Goal: Navigation & Orientation: Find specific page/section

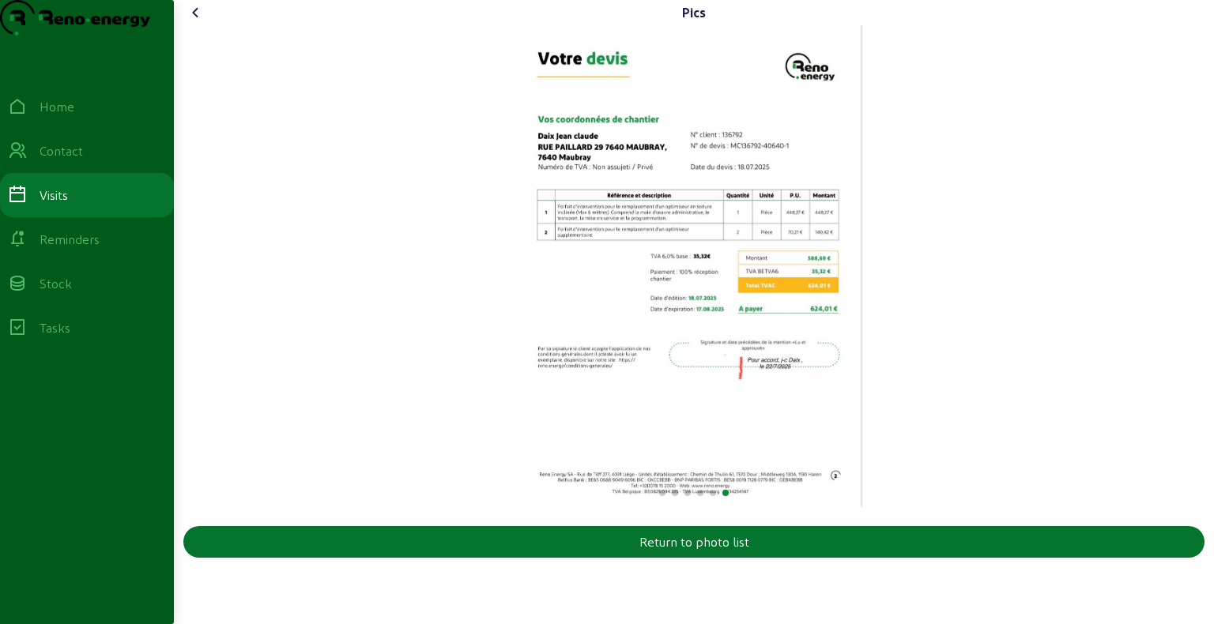
click at [191, 22] on icon at bounding box center [196, 12] width 19 height 19
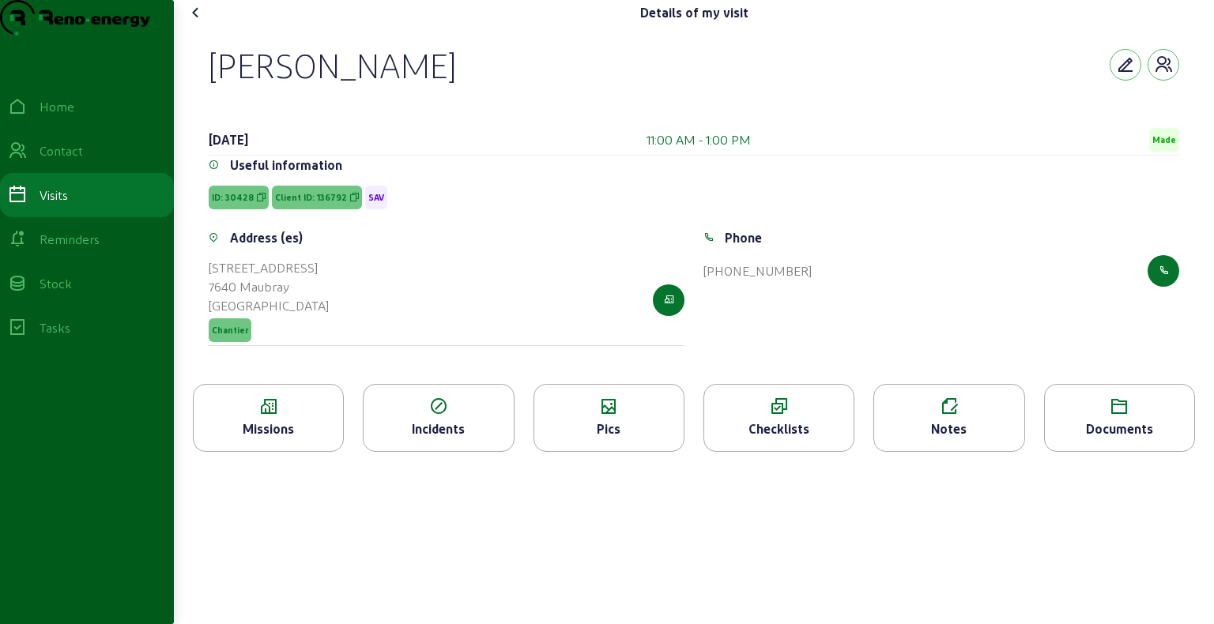
click at [287, 417] on icon at bounding box center [268, 407] width 149 height 19
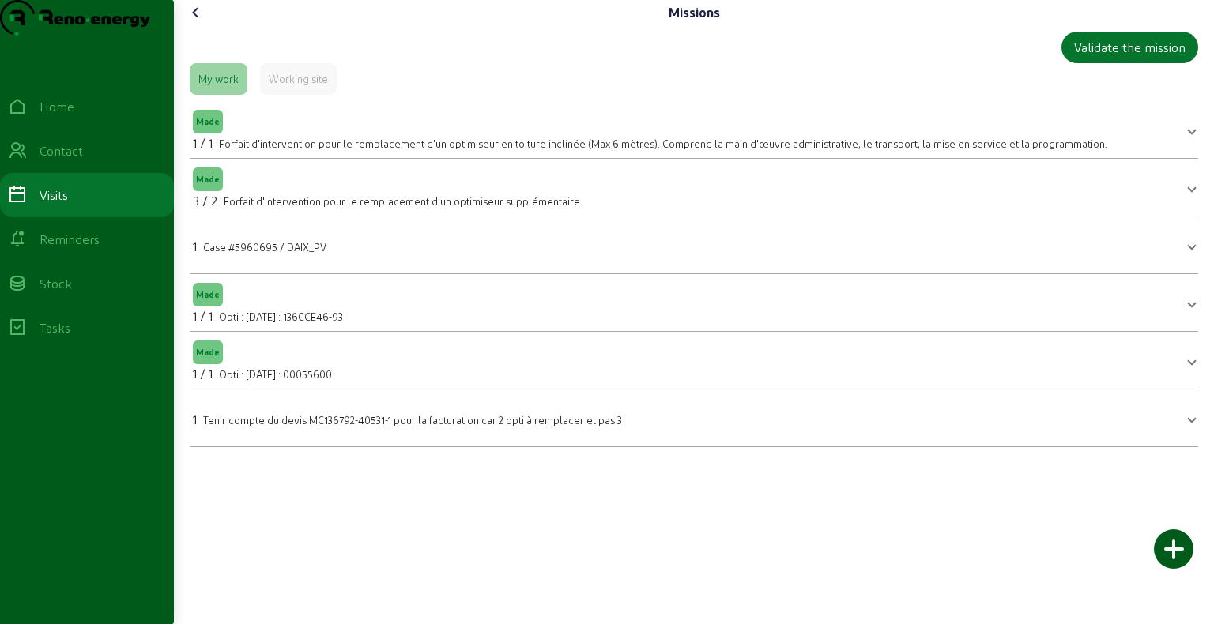
click at [202, 22] on icon at bounding box center [196, 12] width 19 height 19
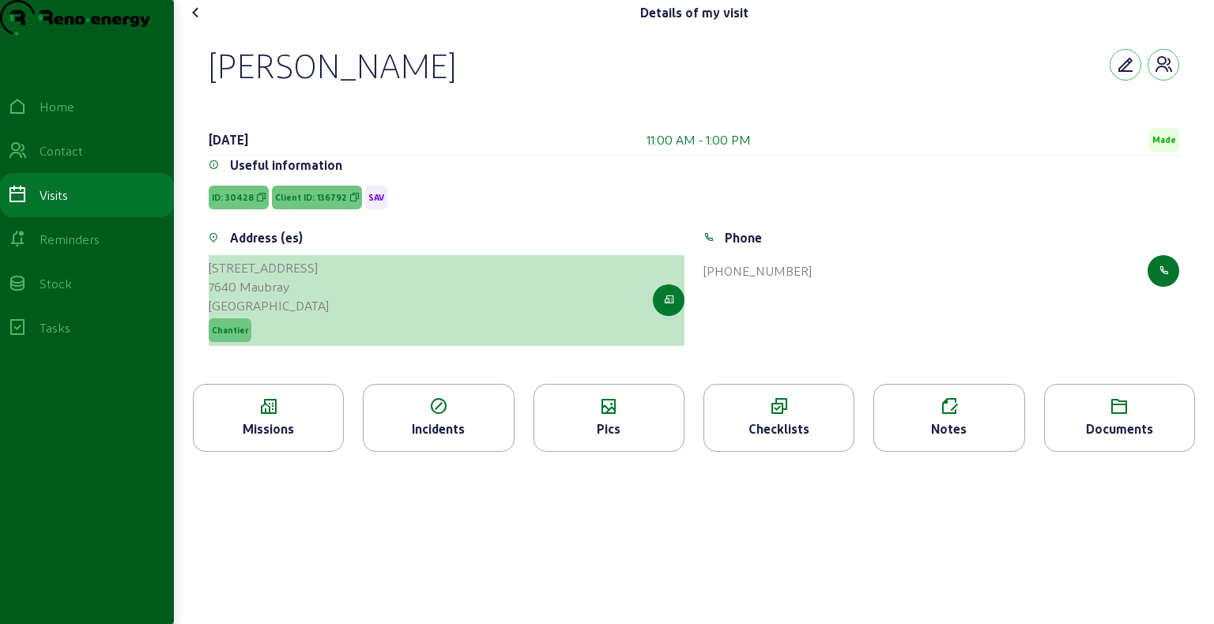
click at [662, 316] on button "button" at bounding box center [669, 301] width 32 height 32
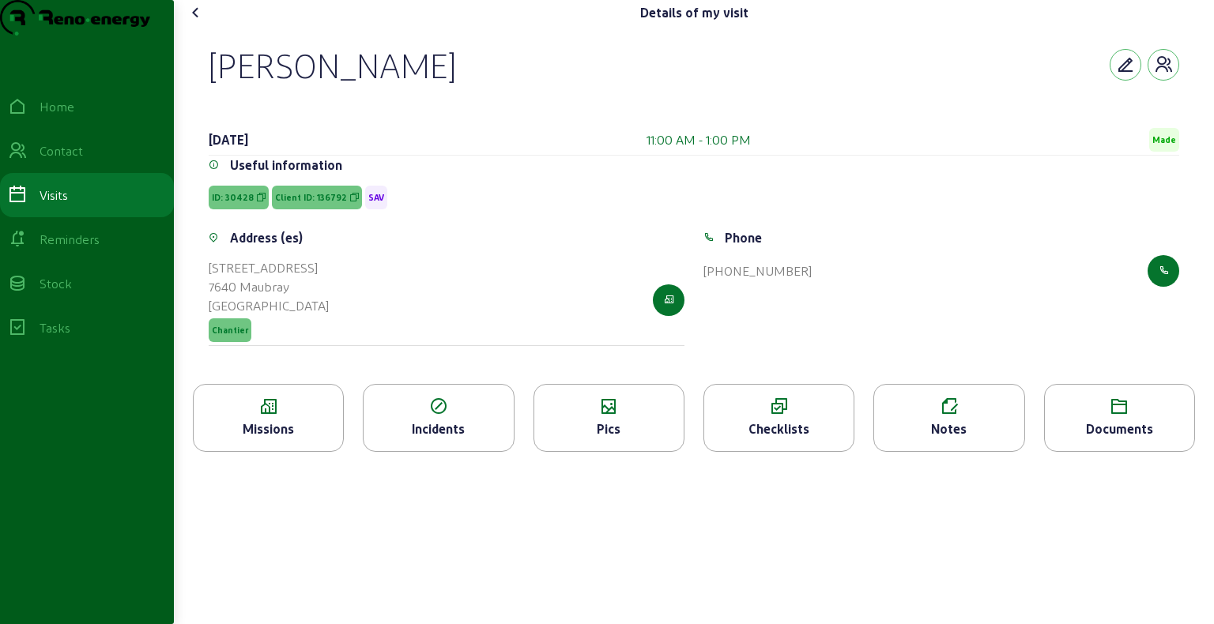
click at [198, 22] on icon at bounding box center [196, 12] width 19 height 19
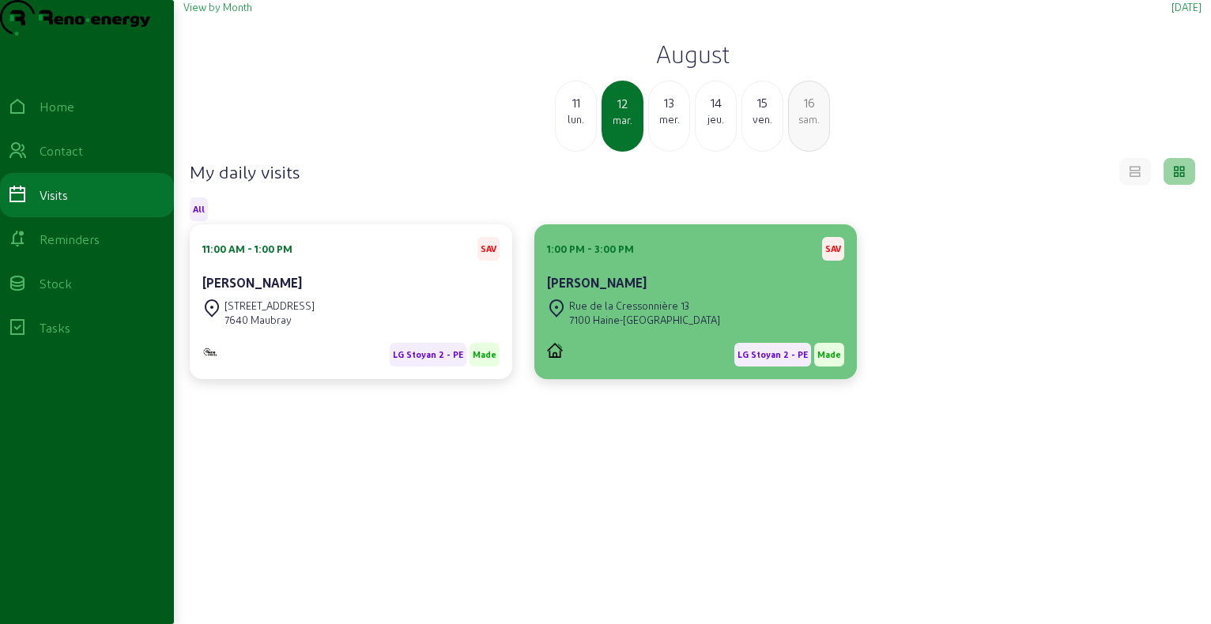
click at [601, 313] on div "Rue de la Cressonnière 13" at bounding box center [644, 306] width 151 height 14
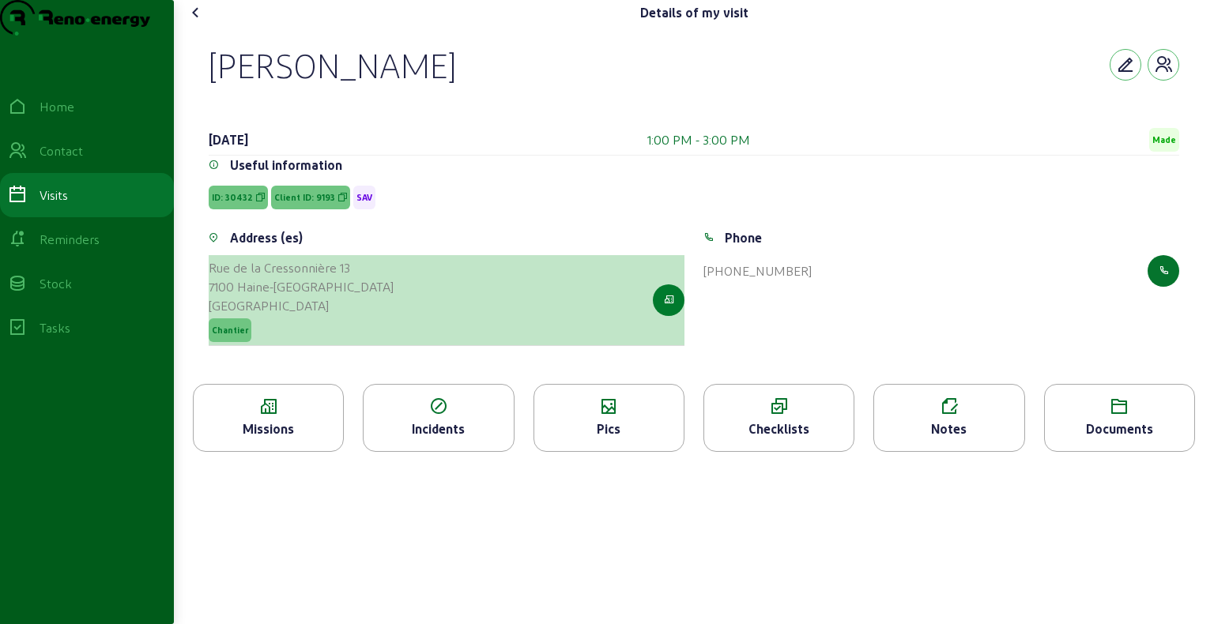
click at [671, 307] on icon "button" at bounding box center [669, 300] width 10 height 14
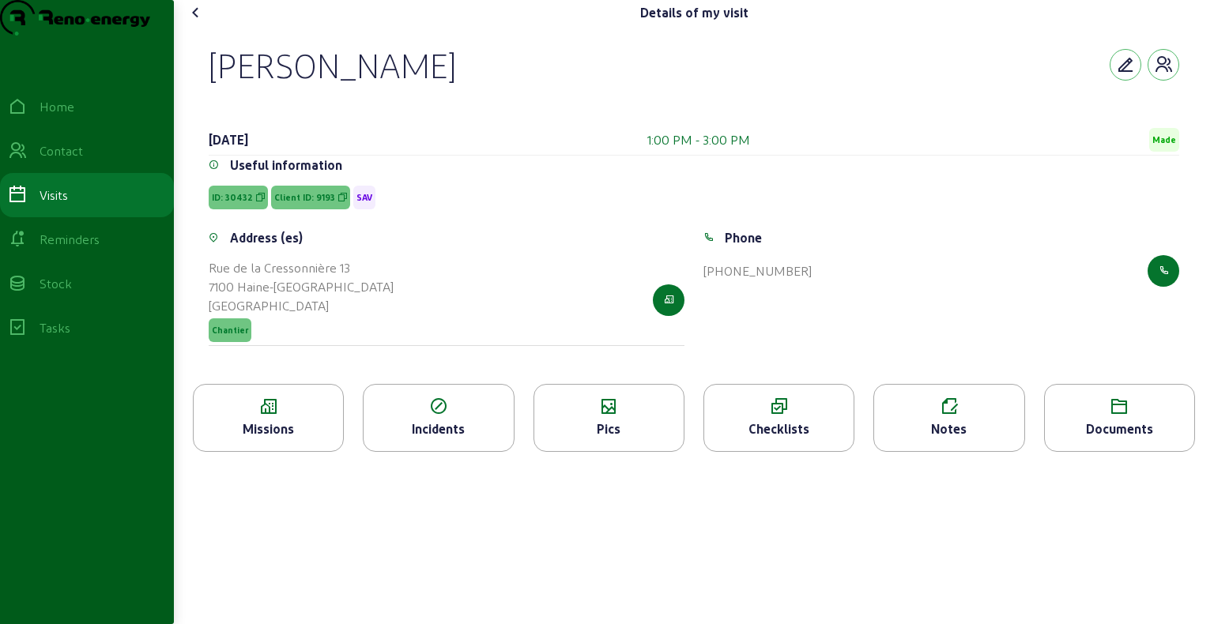
click at [197, 22] on icon at bounding box center [196, 12] width 19 height 19
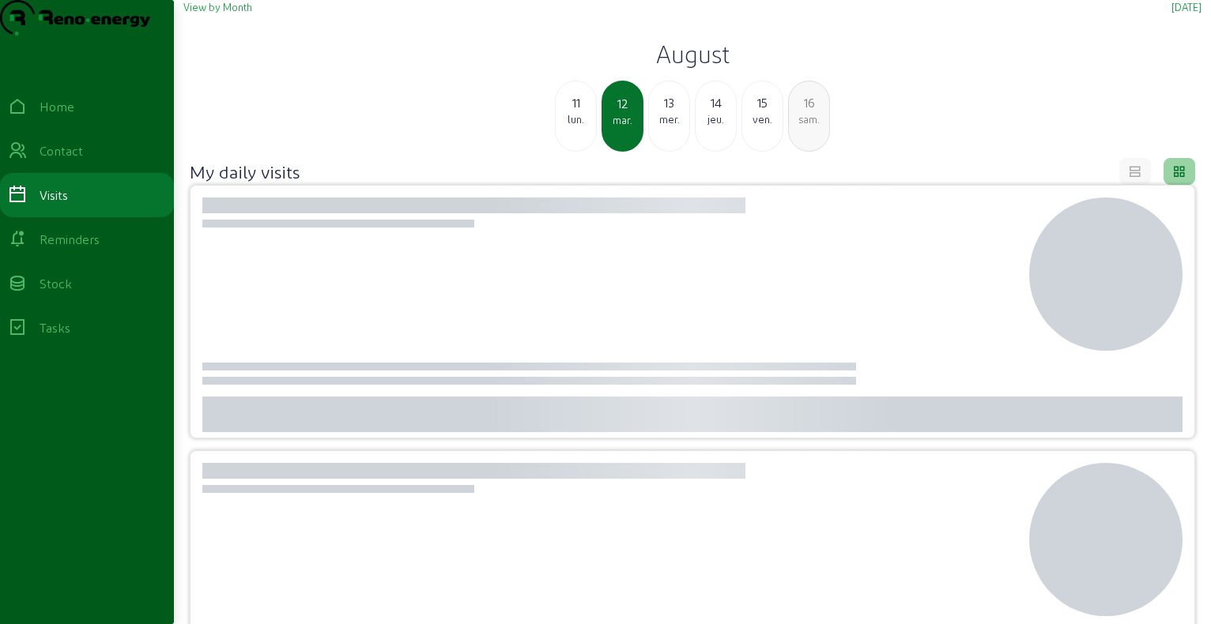
click at [677, 68] on h2 "August" at bounding box center [692, 54] width 1018 height 28
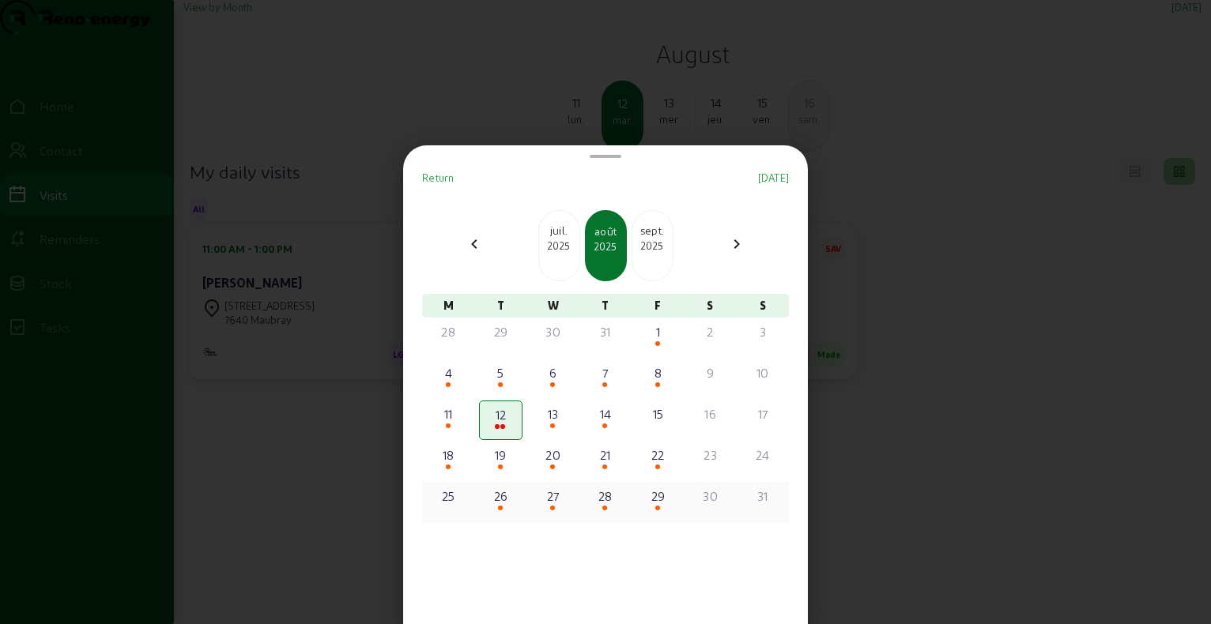
click at [658, 496] on div "29" at bounding box center [658, 496] width 40 height 19
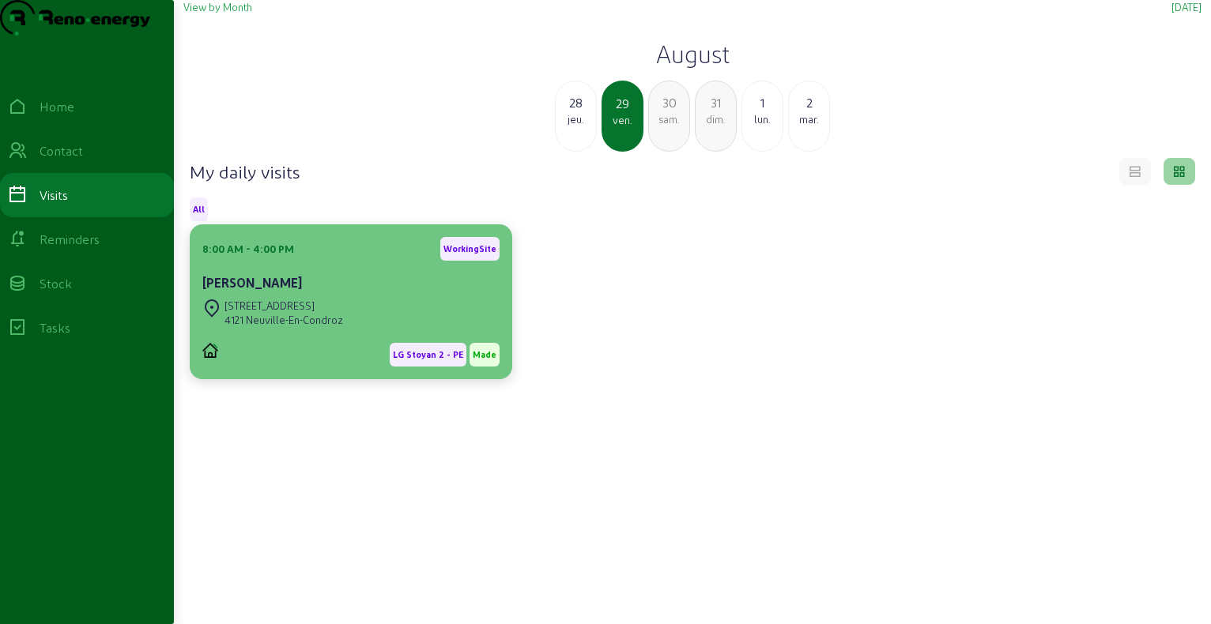
click at [321, 327] on div "4121 Neuville-En-Condroz" at bounding box center [283, 320] width 119 height 14
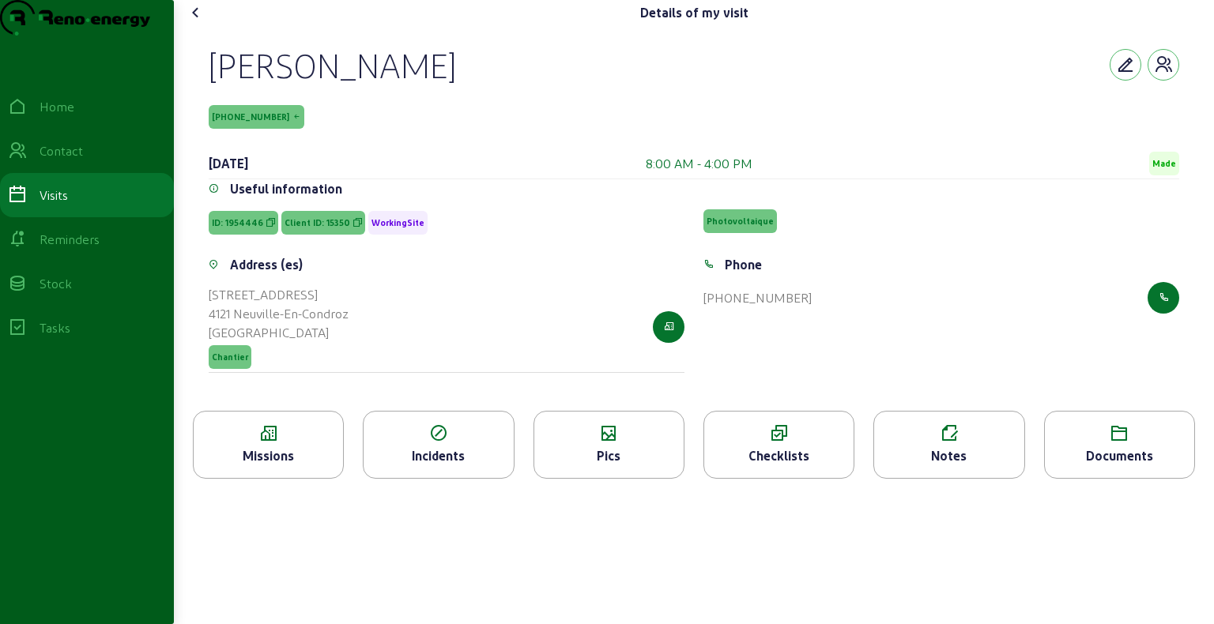
click at [316, 443] on icon at bounding box center [268, 433] width 149 height 19
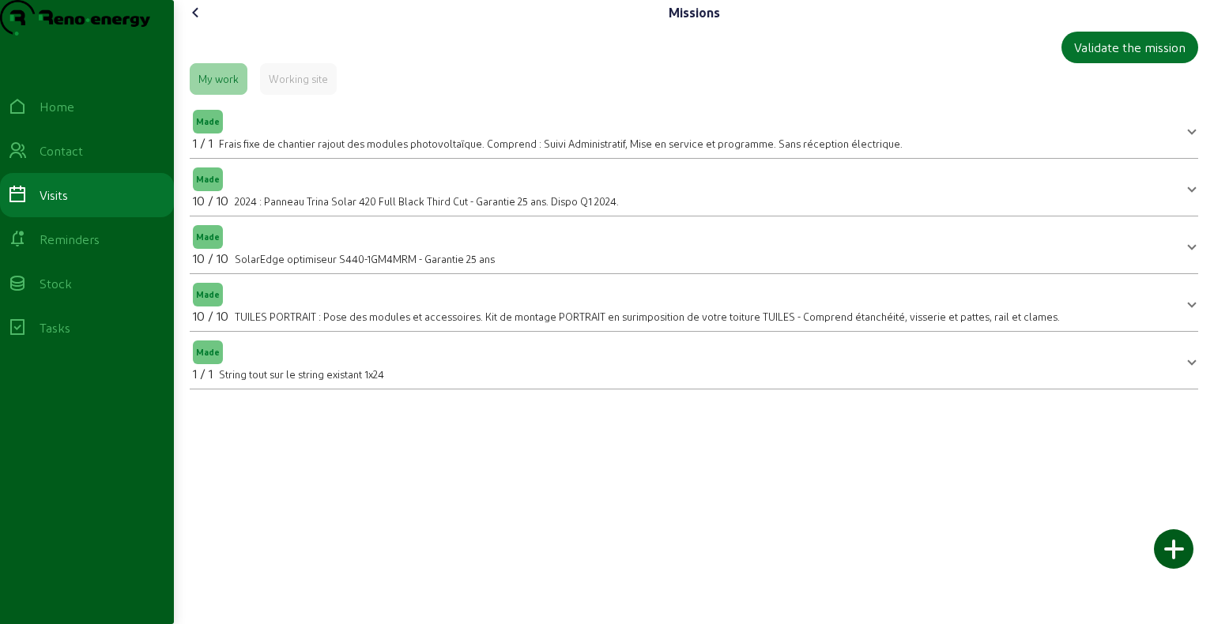
click at [198, 22] on icon at bounding box center [196, 12] width 19 height 19
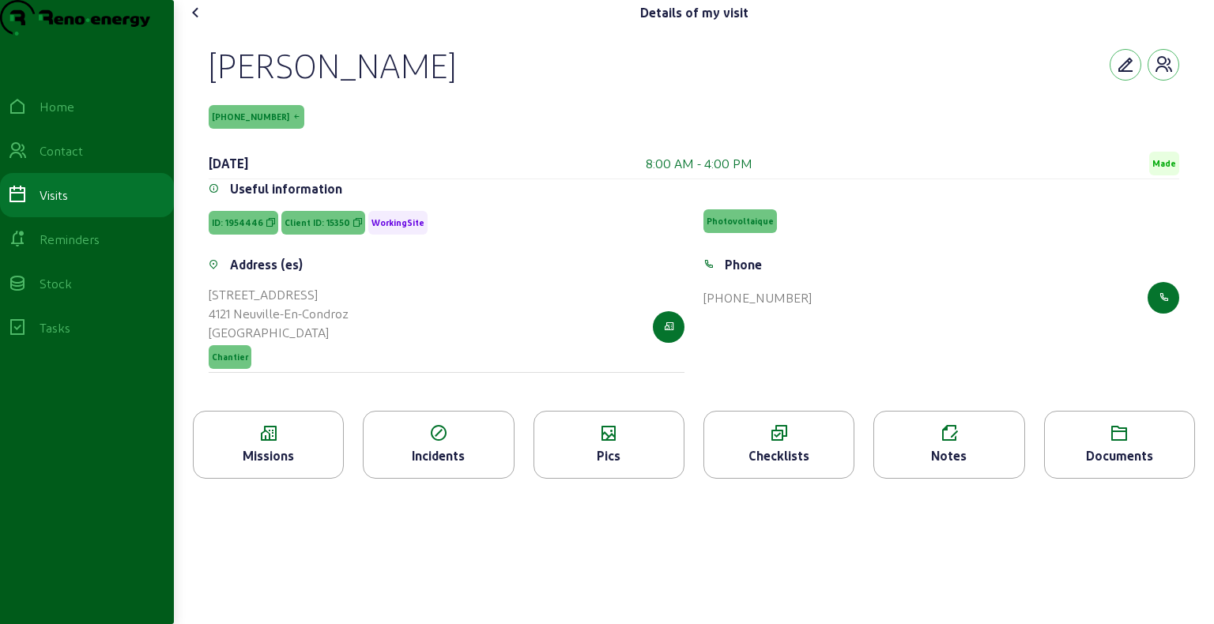
click at [202, 22] on icon at bounding box center [196, 12] width 19 height 19
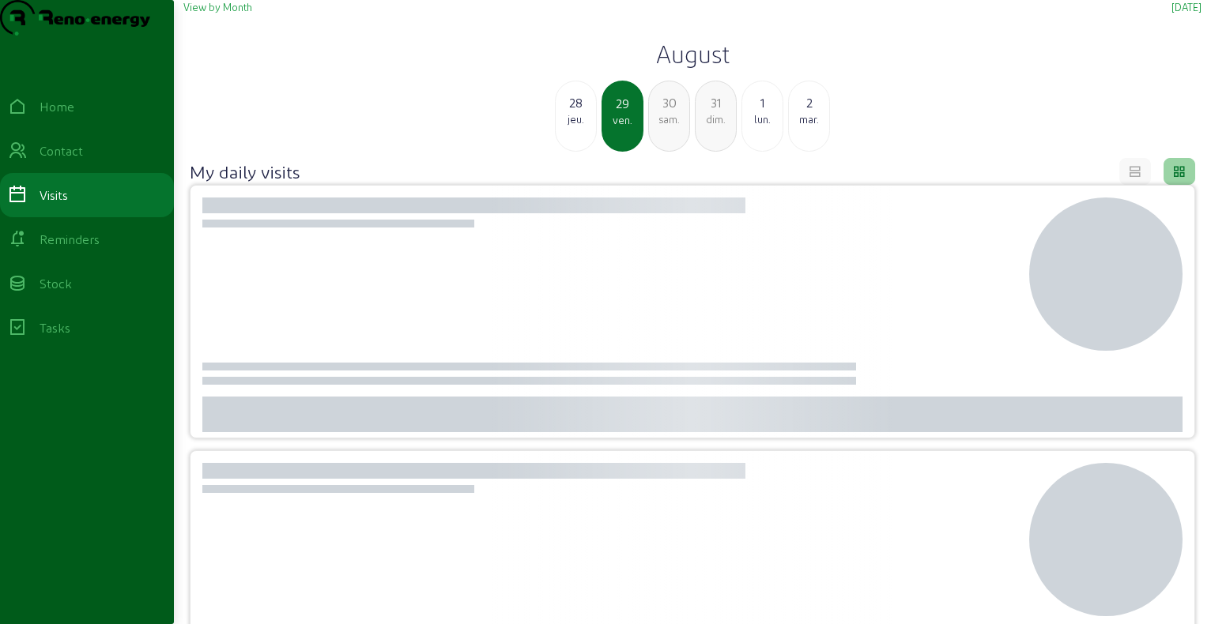
click at [762, 112] on div "1" at bounding box center [762, 102] width 40 height 19
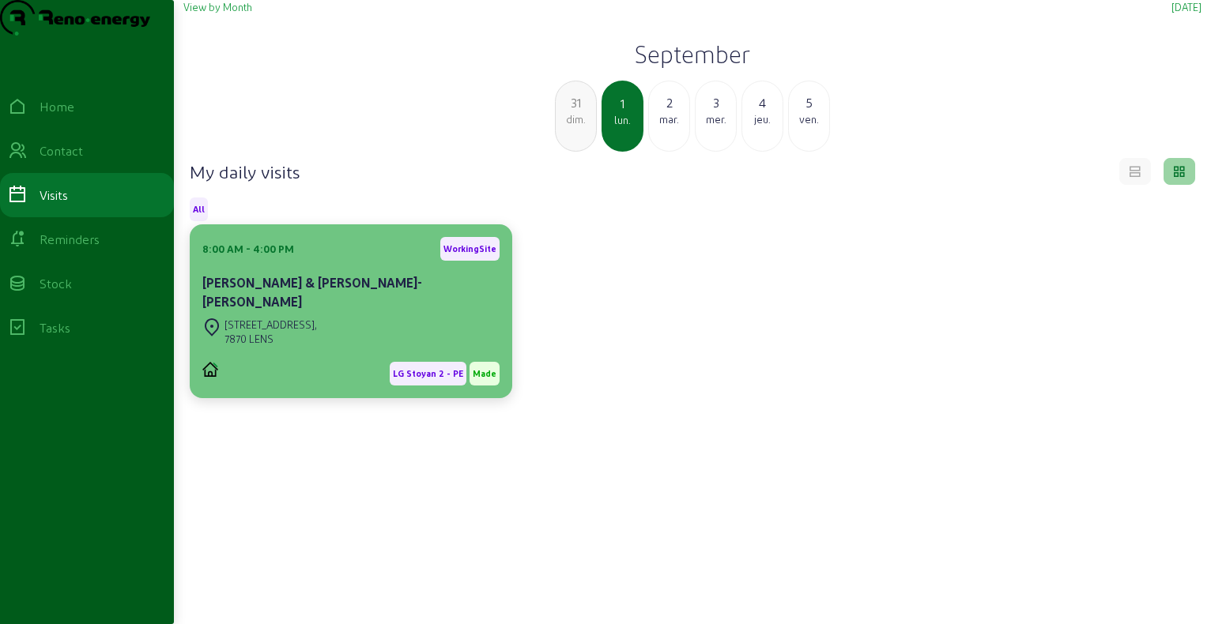
click at [335, 327] on div "[STREET_ADDRESS]" at bounding box center [350, 332] width 297 height 35
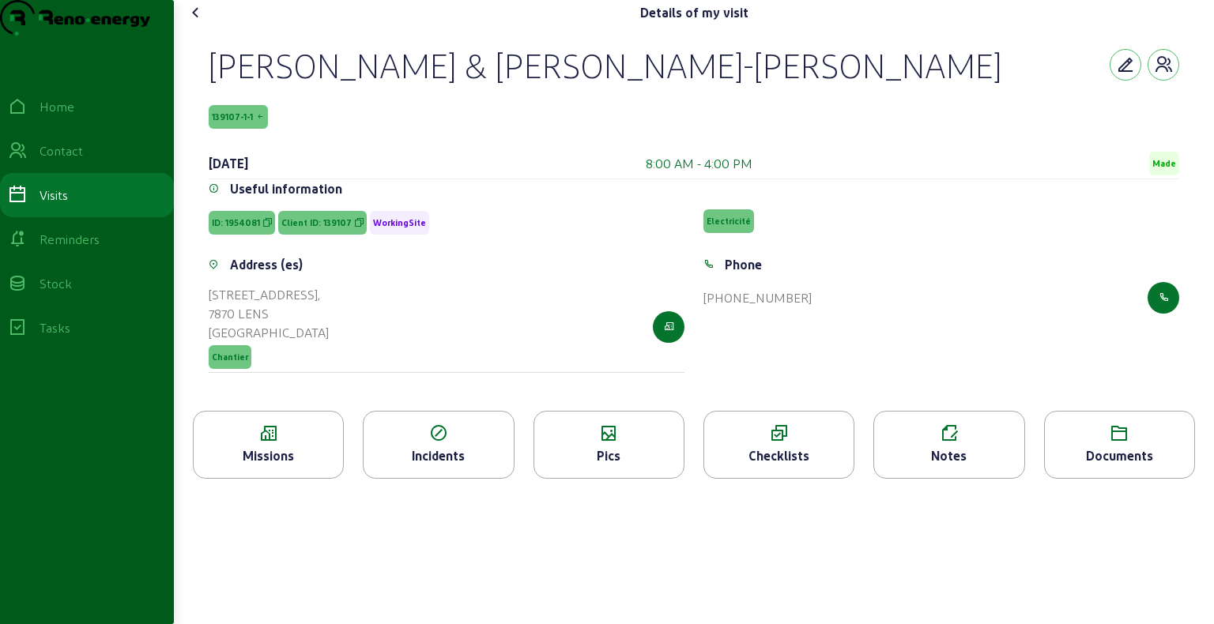
click at [288, 443] on icon at bounding box center [268, 433] width 149 height 19
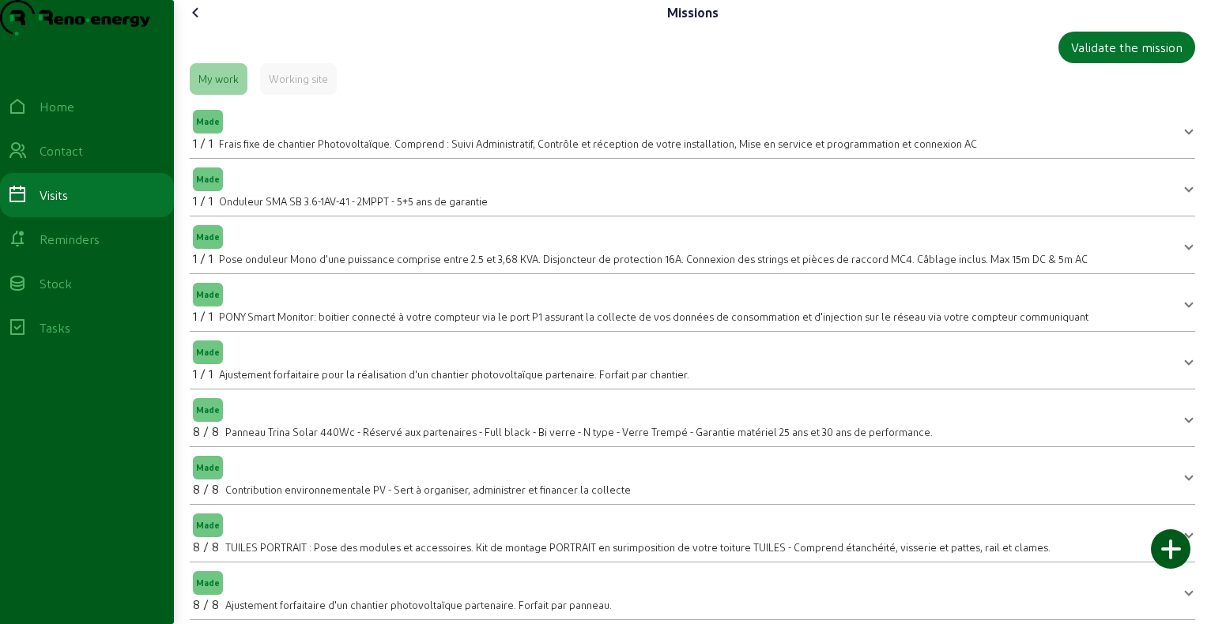
click at [205, 22] on icon at bounding box center [196, 12] width 19 height 19
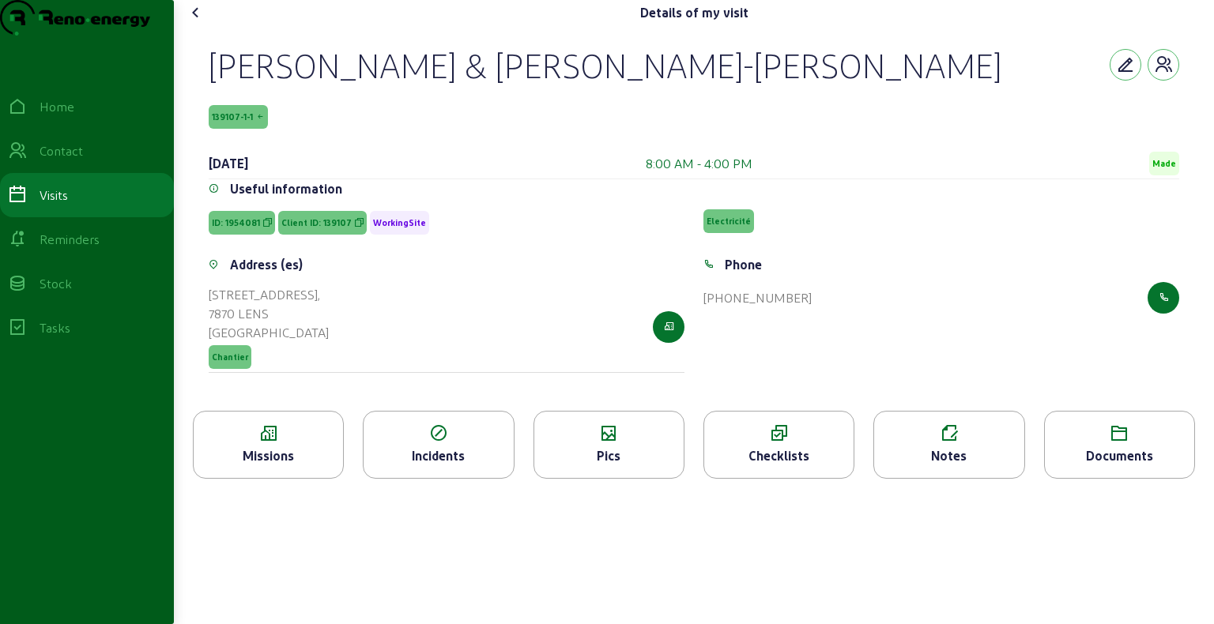
click at [247, 85] on div "[PERSON_NAME] & [PERSON_NAME]-[PERSON_NAME]" at bounding box center [605, 64] width 793 height 41
copy div "[PERSON_NAME] & [PERSON_NAME]-[PERSON_NAME]"
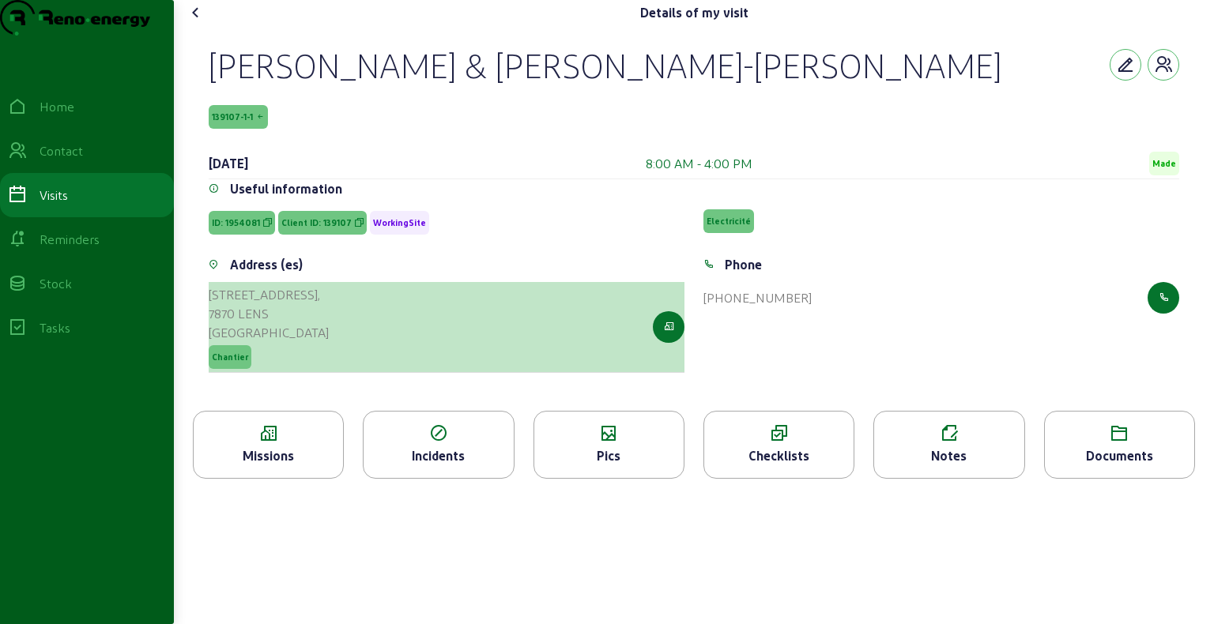
drag, startPoint x: 206, startPoint y: 327, endPoint x: 278, endPoint y: 346, distance: 74.4
click at [278, 346] on div "Address (es) [STREET_ADDRESS] Chantier" at bounding box center [446, 323] width 495 height 137
copy cam-list-title "[STREET_ADDRESS]"
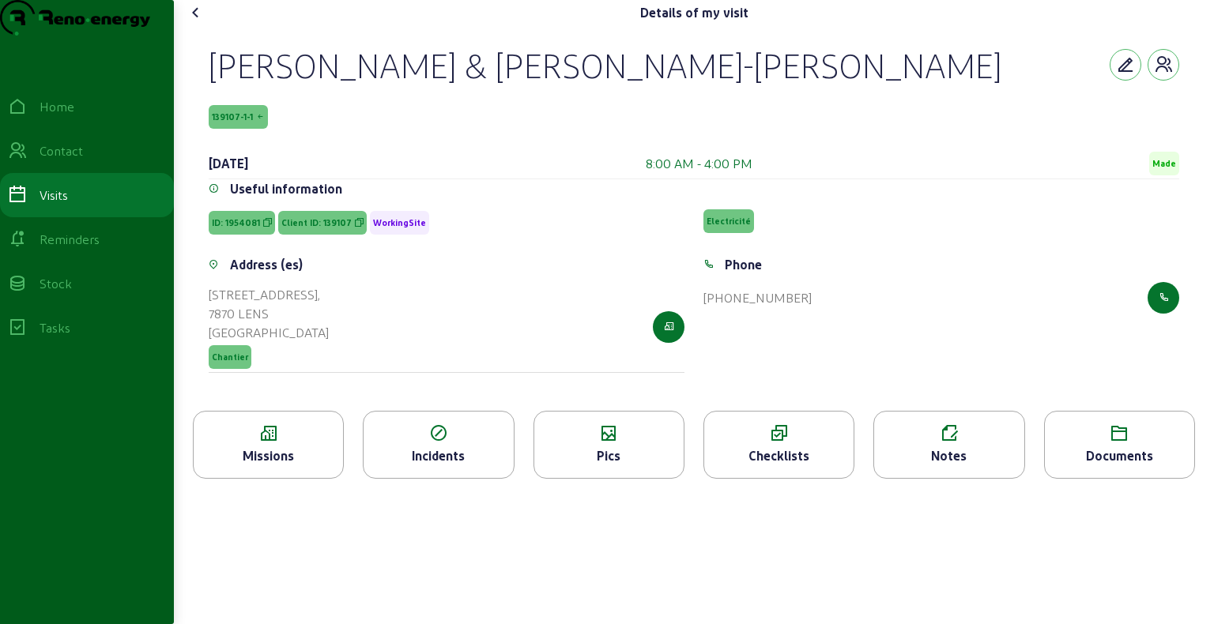
click at [317, 443] on icon at bounding box center [268, 433] width 149 height 19
